Goal: Information Seeking & Learning: Learn about a topic

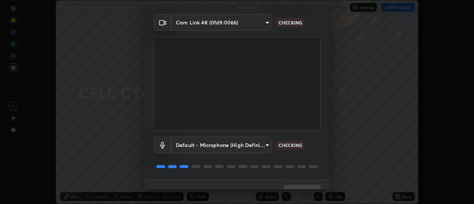
scroll to position [39, 0]
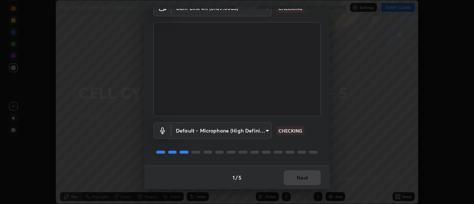
click at [296, 176] on div "1 / 5 Next" at bounding box center [236, 177] width 185 height 24
click at [293, 176] on div "1 / 5 Next" at bounding box center [236, 177] width 185 height 24
click at [289, 179] on div "1 / 5 Next" at bounding box center [236, 177] width 185 height 24
click at [293, 178] on div "1 / 5 Next" at bounding box center [236, 177] width 185 height 24
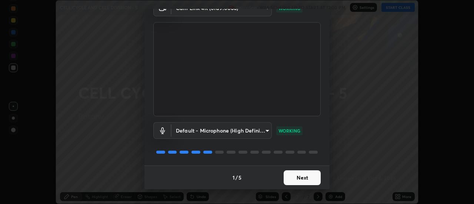
click at [293, 179] on button "Next" at bounding box center [301, 177] width 37 height 15
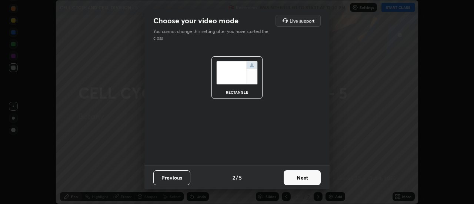
click at [295, 177] on button "Next" at bounding box center [301, 177] width 37 height 15
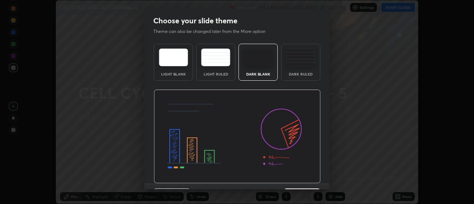
scroll to position [18, 0]
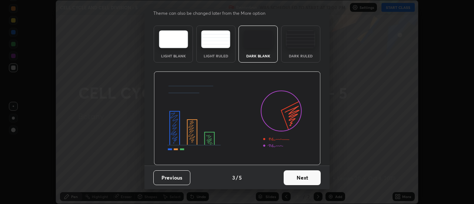
click at [295, 176] on button "Next" at bounding box center [301, 177] width 37 height 15
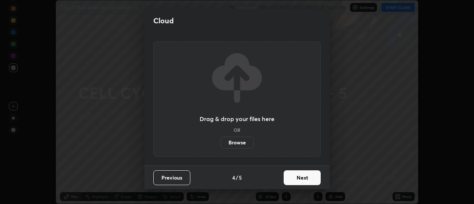
scroll to position [0, 0]
click at [294, 176] on button "Next" at bounding box center [301, 177] width 37 height 15
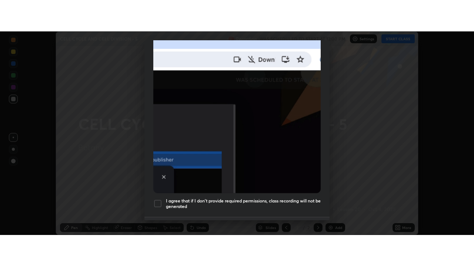
scroll to position [190, 0]
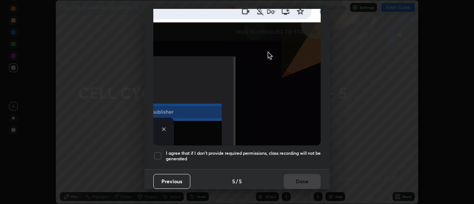
click at [159, 153] on div at bounding box center [157, 155] width 9 height 9
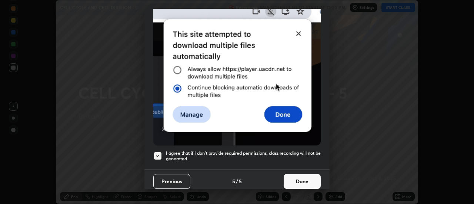
click at [296, 178] on button "Done" at bounding box center [301, 181] width 37 height 15
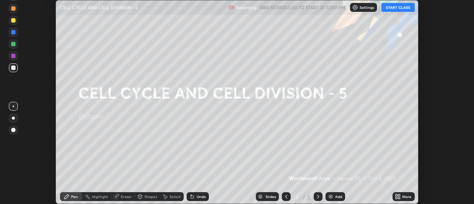
click at [407, 6] on button "START CLASS" at bounding box center [397, 7] width 33 height 9
click at [404, 197] on div "More" at bounding box center [406, 197] width 9 height 4
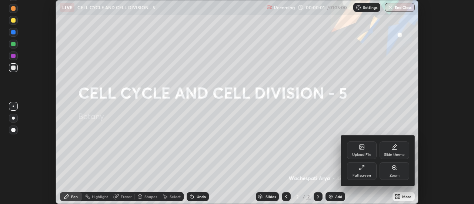
click at [370, 170] on div "Full screen" at bounding box center [362, 171] width 30 height 18
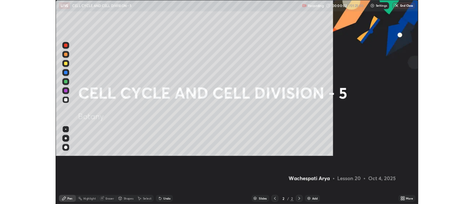
scroll to position [266, 474]
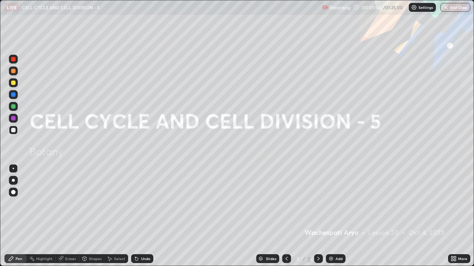
click at [328, 203] on img at bounding box center [331, 259] width 6 height 6
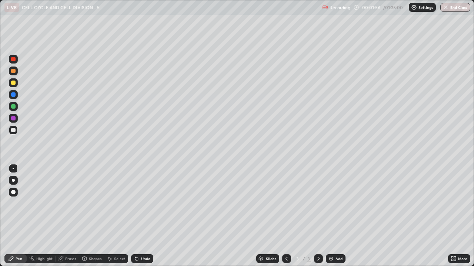
click at [13, 84] on div at bounding box center [13, 83] width 4 height 4
click at [14, 181] on div at bounding box center [13, 180] width 3 height 3
click at [12, 131] on div at bounding box center [13, 130] width 4 height 4
click at [13, 85] on div at bounding box center [13, 82] width 9 height 9
click at [12, 84] on div at bounding box center [13, 83] width 4 height 4
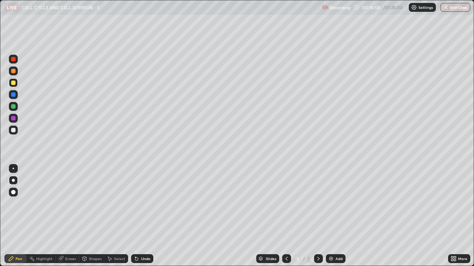
click at [114, 203] on div "Select" at bounding box center [119, 259] width 11 height 4
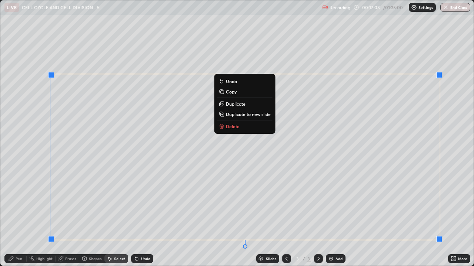
click at [244, 124] on button "Delete" at bounding box center [244, 126] width 55 height 9
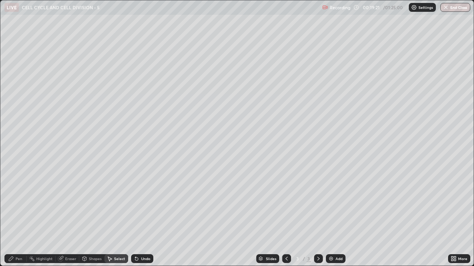
click at [22, 203] on div "Pen" at bounding box center [15, 259] width 22 height 9
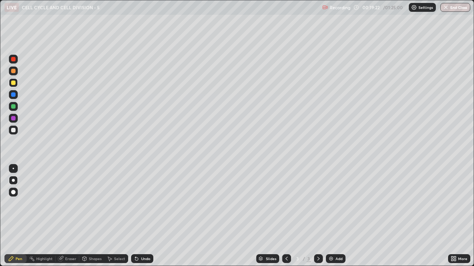
click at [13, 71] on div at bounding box center [13, 71] width 4 height 4
click at [13, 131] on div at bounding box center [13, 130] width 4 height 4
click at [14, 74] on div at bounding box center [13, 71] width 9 height 9
click at [13, 181] on div at bounding box center [13, 180] width 3 height 3
click at [14, 133] on div at bounding box center [13, 130] width 9 height 9
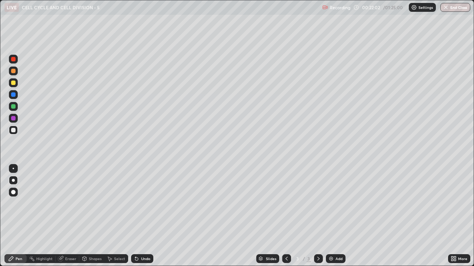
click at [75, 203] on div "Eraser" at bounding box center [70, 259] width 11 height 4
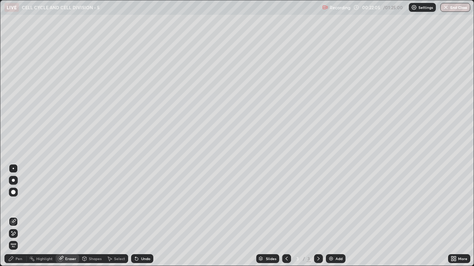
click at [22, 203] on div "Pen" at bounding box center [15, 259] width 22 height 9
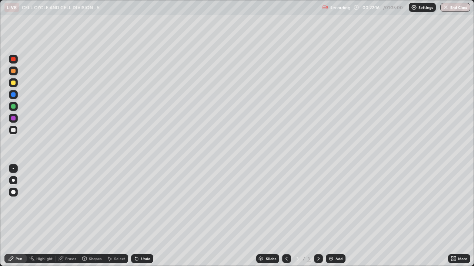
click at [14, 96] on div at bounding box center [13, 94] width 4 height 4
click at [13, 72] on div at bounding box center [13, 71] width 4 height 4
click at [13, 131] on div at bounding box center [13, 130] width 4 height 4
click at [142, 203] on div "Undo" at bounding box center [145, 259] width 9 height 4
click at [13, 71] on div at bounding box center [13, 71] width 4 height 4
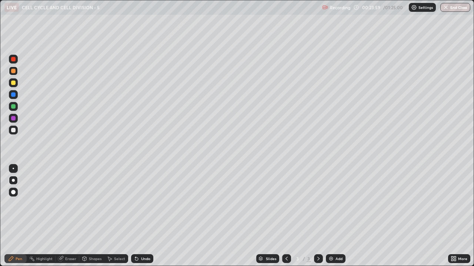
click at [13, 94] on div at bounding box center [13, 94] width 4 height 4
click at [13, 60] on div at bounding box center [13, 59] width 4 height 4
click at [14, 85] on div at bounding box center [13, 83] width 4 height 4
click at [71, 203] on div "Eraser" at bounding box center [70, 259] width 11 height 4
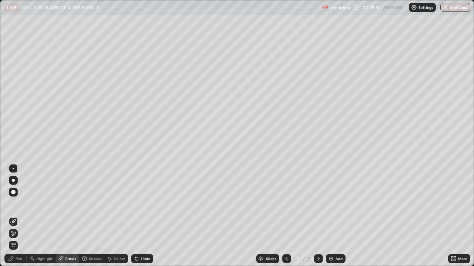
click at [332, 203] on img at bounding box center [331, 259] width 6 height 6
click at [16, 203] on div "Pen" at bounding box center [19, 259] width 7 height 4
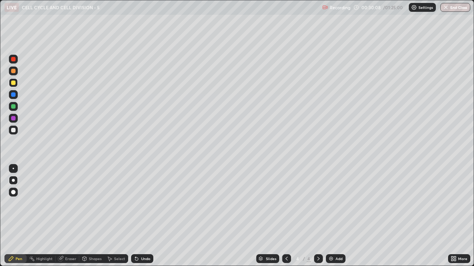
click at [15, 129] on div at bounding box center [13, 130] width 4 height 4
click at [14, 83] on div at bounding box center [13, 83] width 4 height 4
click at [16, 131] on div at bounding box center [13, 130] width 9 height 9
click at [14, 97] on div at bounding box center [13, 94] width 4 height 4
click at [12, 131] on div at bounding box center [13, 130] width 4 height 4
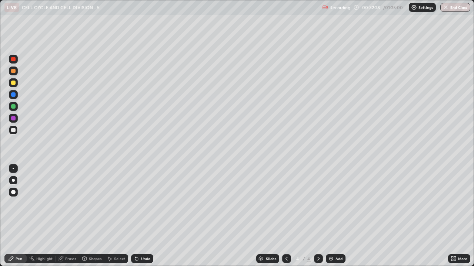
click at [12, 94] on div at bounding box center [13, 94] width 4 height 4
click at [286, 203] on icon at bounding box center [286, 259] width 6 height 6
click at [14, 180] on div at bounding box center [13, 180] width 3 height 3
click at [14, 131] on div at bounding box center [13, 130] width 4 height 4
click at [321, 203] on div at bounding box center [318, 259] width 9 height 9
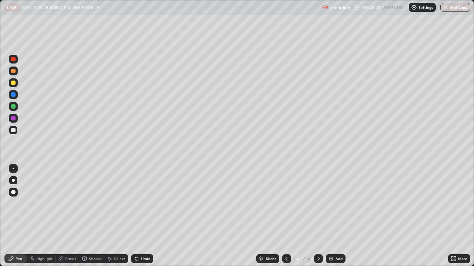
click at [13, 85] on div at bounding box center [13, 83] width 4 height 4
click at [140, 203] on div "Undo" at bounding box center [142, 259] width 22 height 9
click at [139, 203] on div "Undo" at bounding box center [142, 259] width 22 height 9
click at [141, 203] on div "Undo" at bounding box center [145, 259] width 9 height 4
click at [138, 203] on div "Undo" at bounding box center [142, 259] width 22 height 9
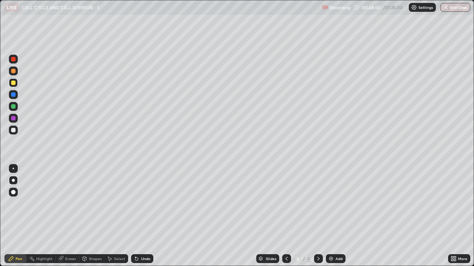
click at [138, 203] on icon at bounding box center [137, 259] width 6 height 6
click at [285, 203] on icon at bounding box center [286, 259] width 6 height 6
click at [454, 203] on icon at bounding box center [453, 259] width 6 height 6
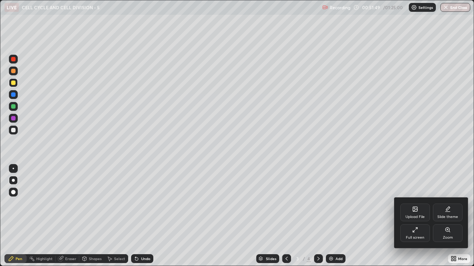
click at [418, 203] on div "Full screen" at bounding box center [415, 238] width 18 height 4
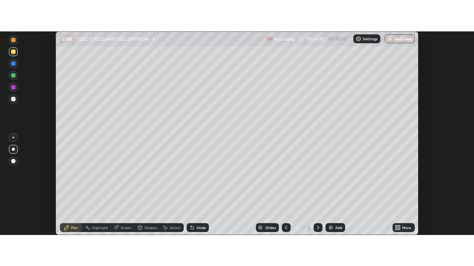
scroll to position [36796, 36526]
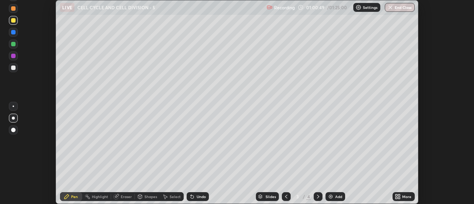
click at [401, 196] on div "More" at bounding box center [403, 196] width 22 height 9
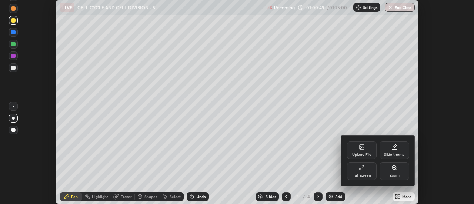
click at [367, 171] on div "Full screen" at bounding box center [362, 171] width 30 height 18
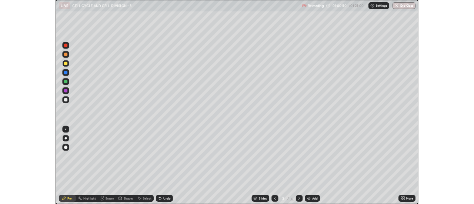
scroll to position [266, 474]
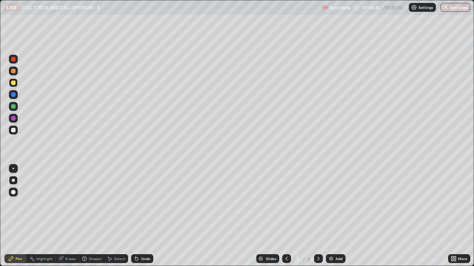
click at [454, 8] on button "End Class" at bounding box center [455, 7] width 30 height 9
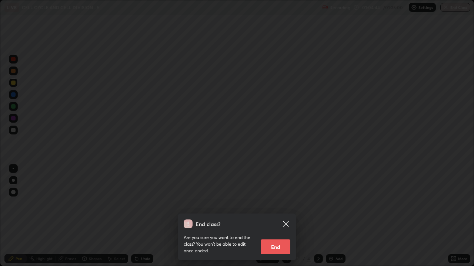
click at [279, 203] on button "End" at bounding box center [275, 247] width 30 height 15
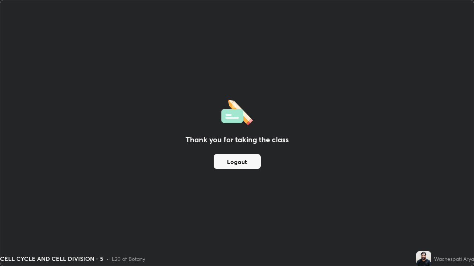
click at [245, 163] on button "Logout" at bounding box center [236, 161] width 47 height 15
click at [248, 162] on button "Logout" at bounding box center [236, 161] width 47 height 15
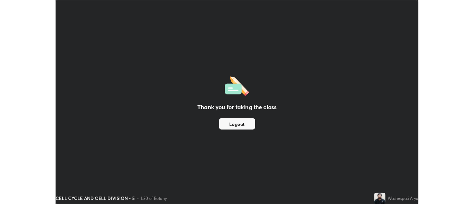
scroll to position [36796, 36526]
